Goal: Task Accomplishment & Management: Manage account settings

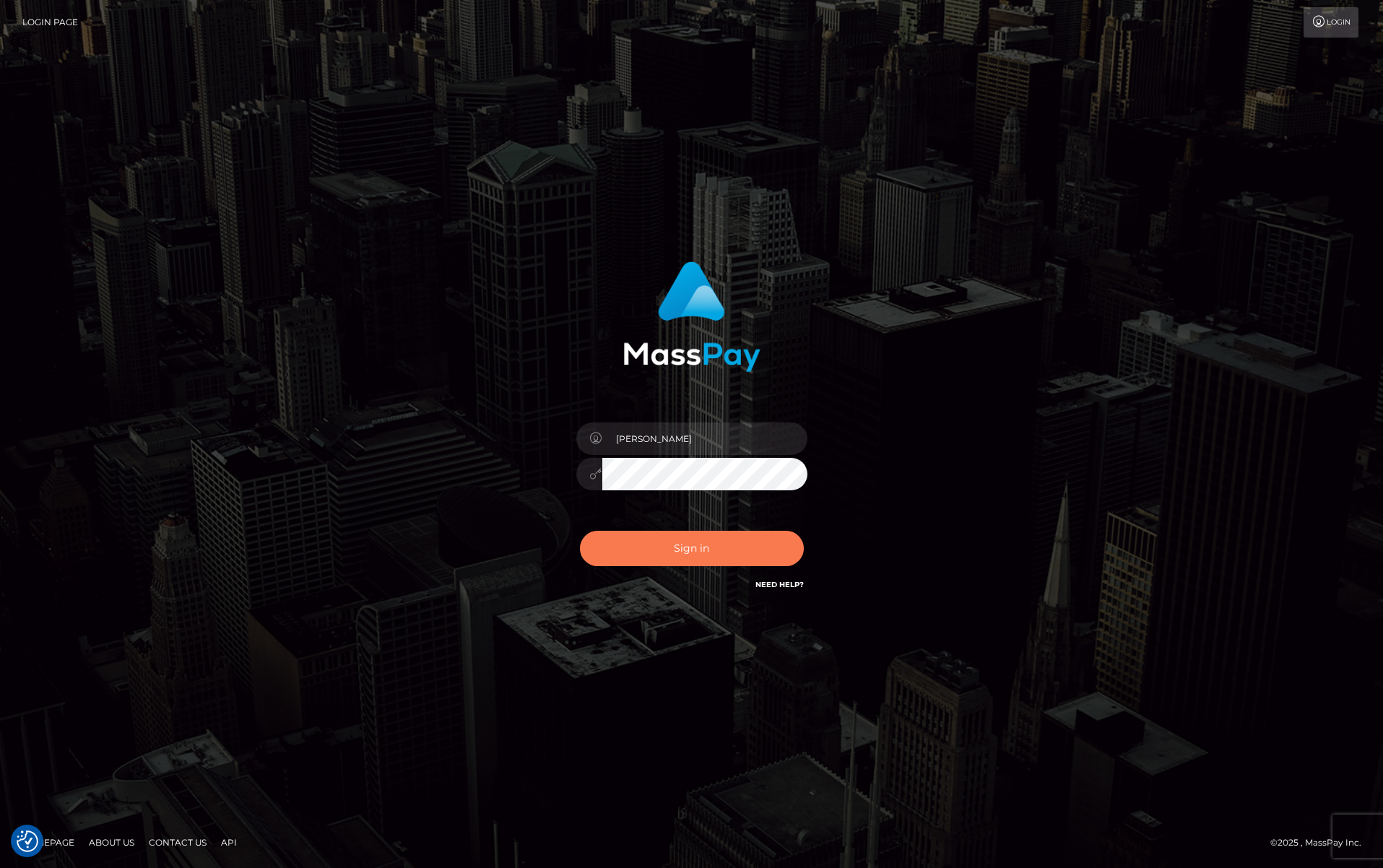
click at [657, 553] on button "Sign in" at bounding box center [692, 548] width 224 height 35
type input "[PERSON_NAME]"
click at [658, 560] on button "Sign in" at bounding box center [692, 548] width 224 height 35
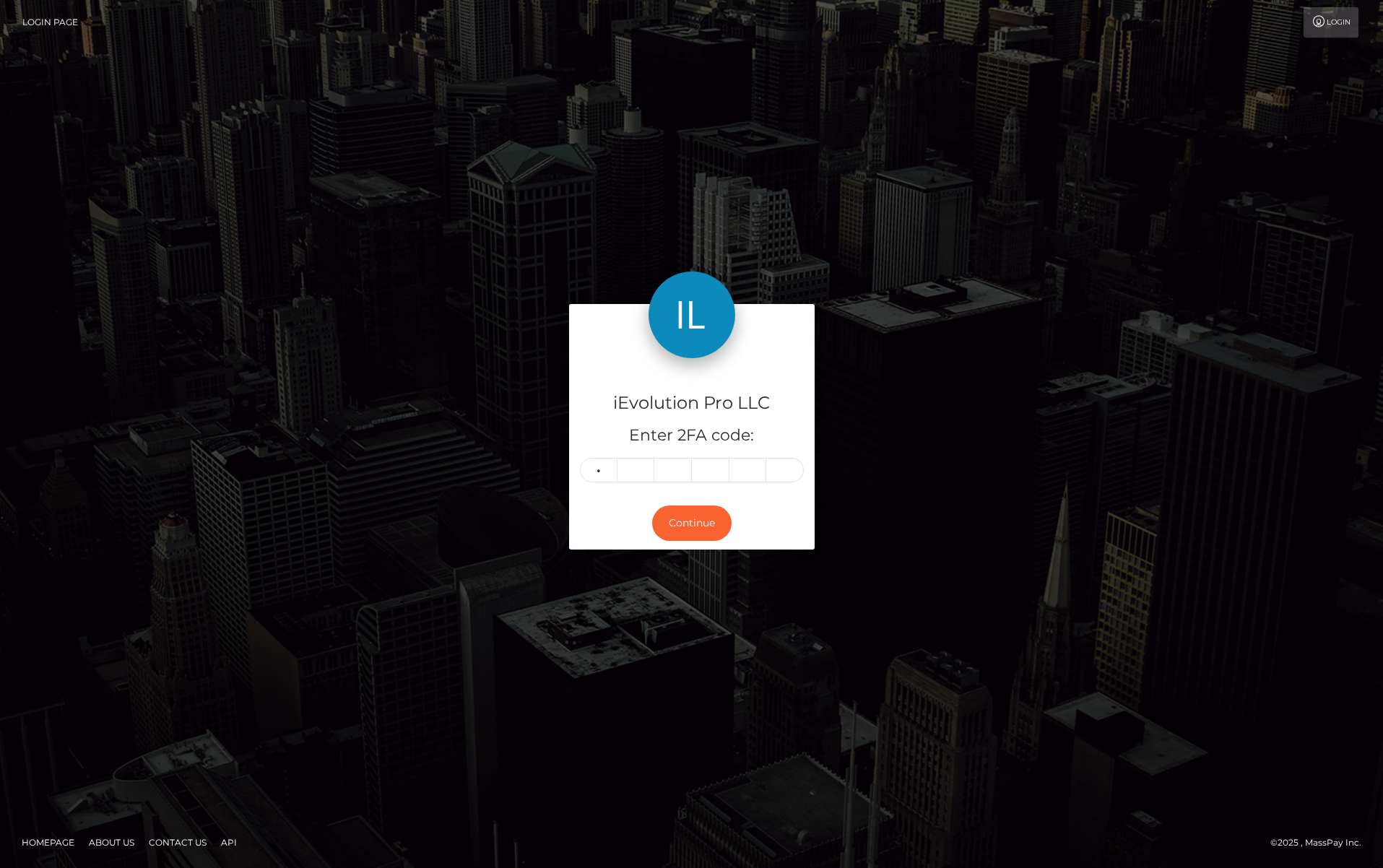
type input "8"
type input "7"
type input "5"
type input "9"
type input "4"
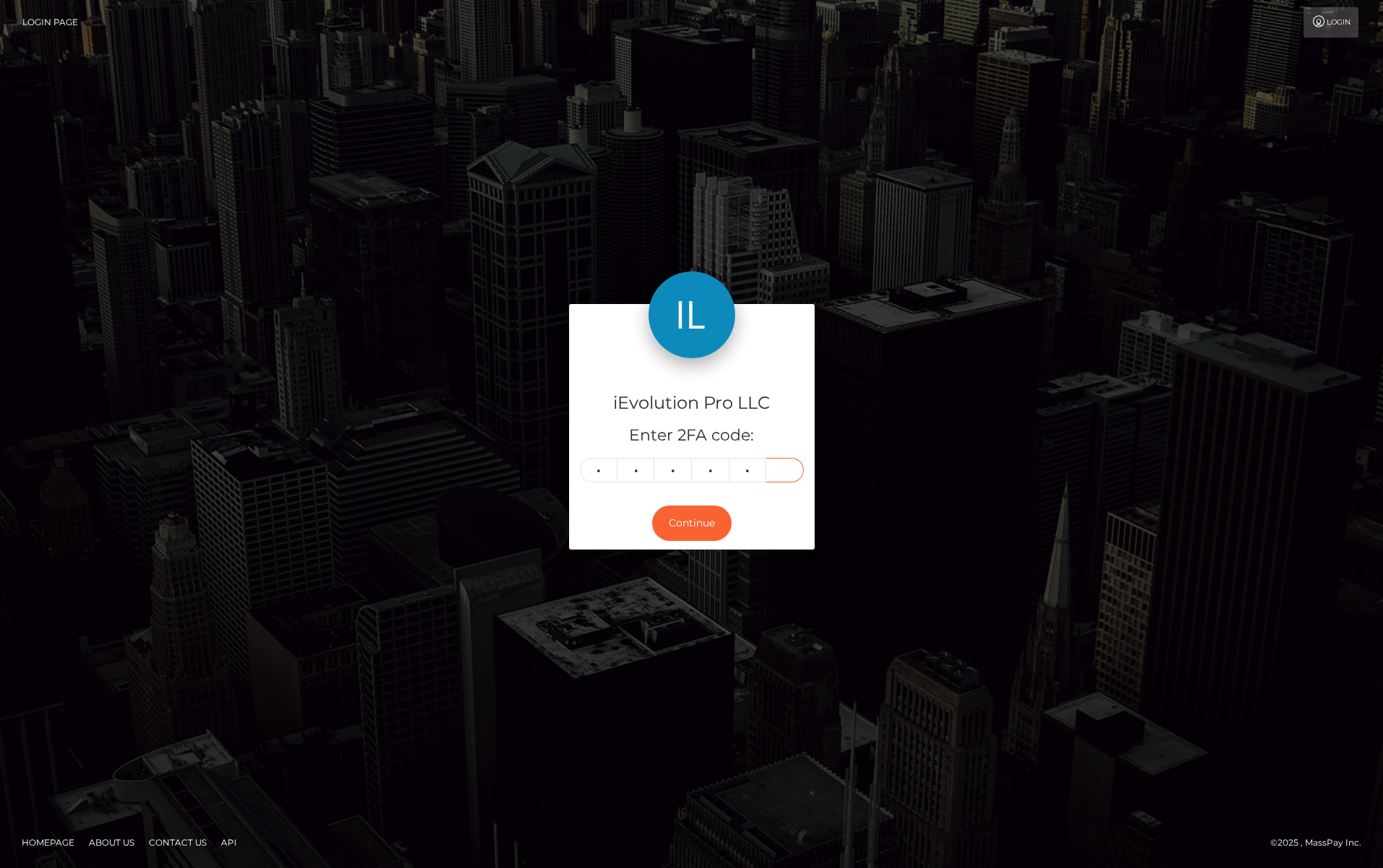
type input "8"
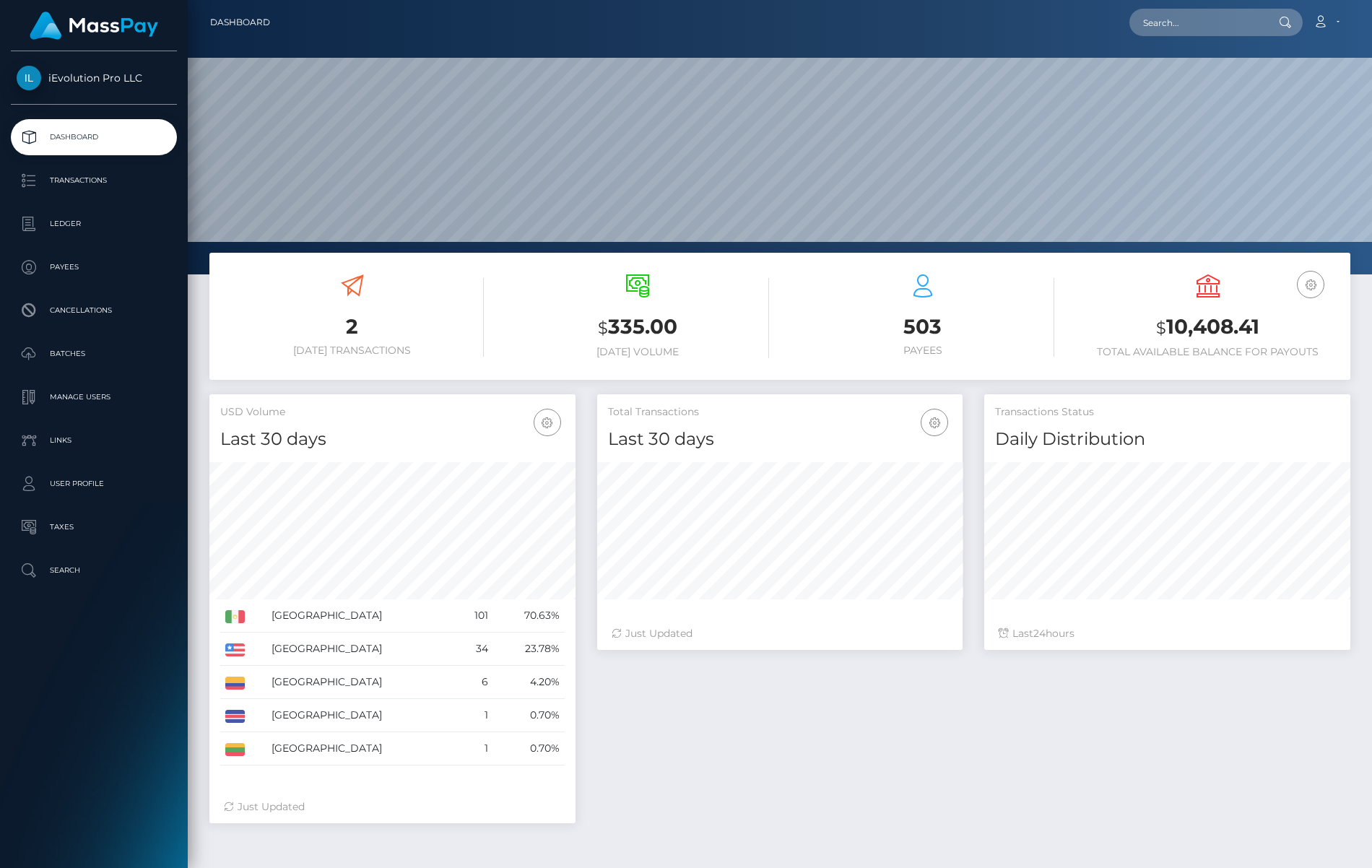
scroll to position [256, 366]
click at [117, 176] on p "Transactions" at bounding box center [94, 180] width 155 height 21
